Goal: Information Seeking & Learning: Check status

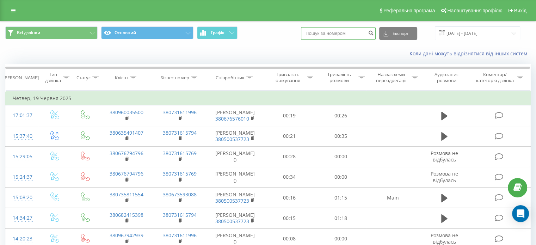
click at [351, 35] on input at bounding box center [338, 33] width 75 height 13
click at [329, 29] on input at bounding box center [338, 33] width 75 height 13
paste input "[PHONE_NUMBER]"
click at [322, 34] on input "[PHONE_NUMBER]" at bounding box center [338, 33] width 75 height 13
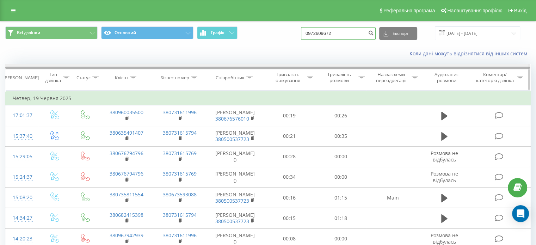
type input "0972609672"
